Goal: Find specific page/section: Find specific page/section

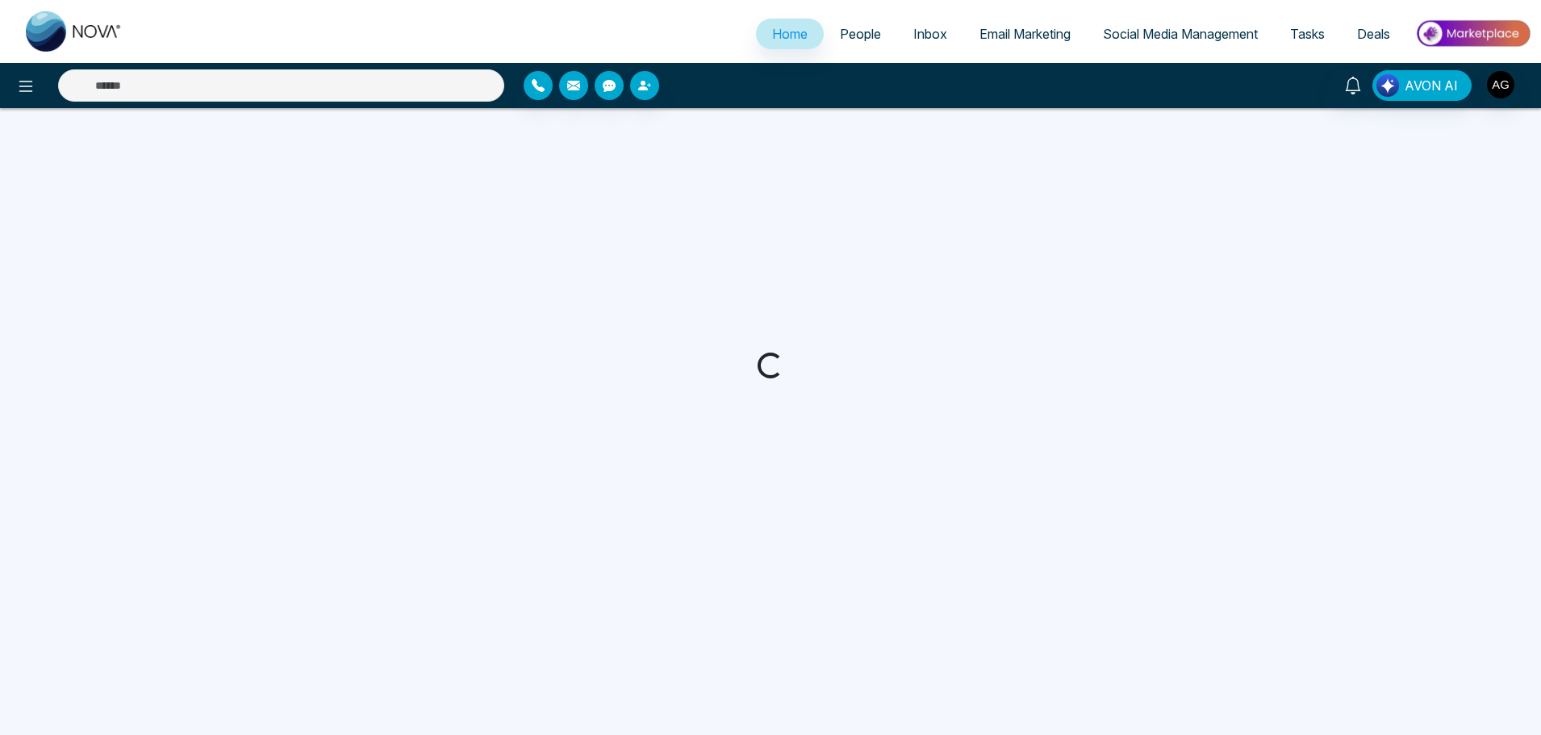
select select "*"
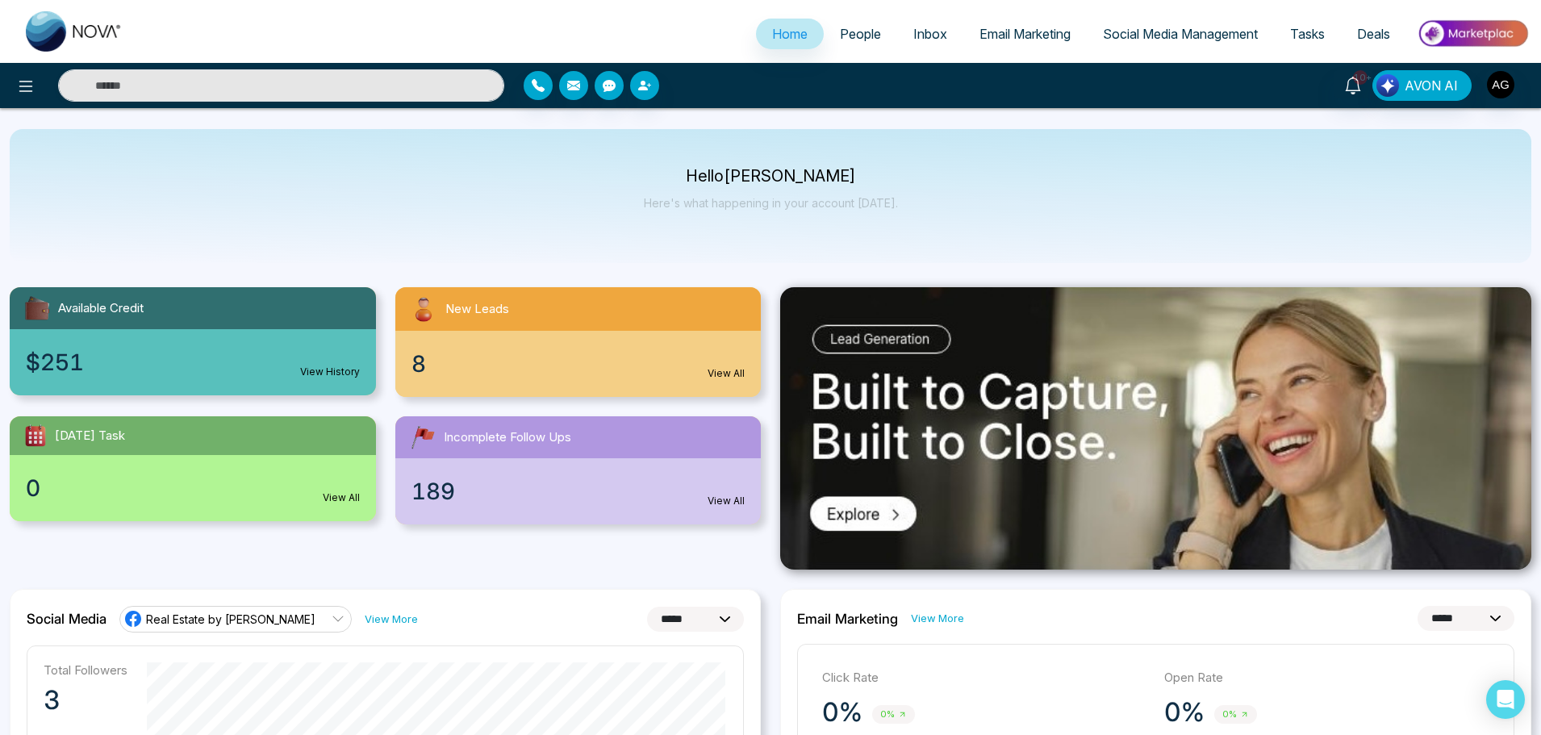
click at [845, 23] on link "People" at bounding box center [860, 34] width 73 height 31
